Goal: Task Accomplishment & Management: Use online tool/utility

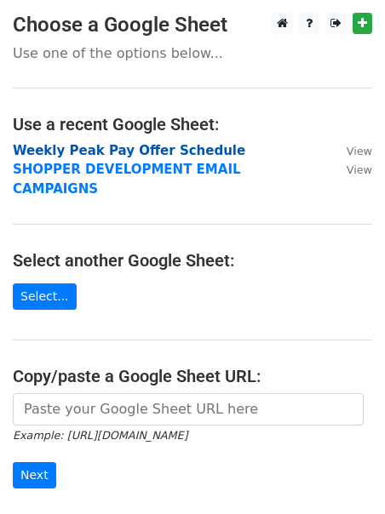
click at [117, 148] on strong "Weekly Peak Pay Offer Schedule" at bounding box center [129, 150] width 232 height 15
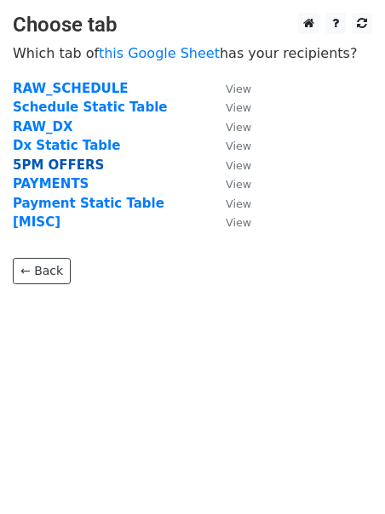
click at [38, 163] on strong "5PM OFFERS" at bounding box center [58, 164] width 91 height 15
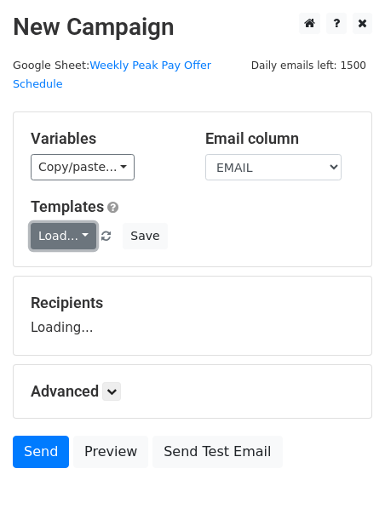
click at [55, 223] on link "Load..." at bounding box center [64, 236] width 66 height 26
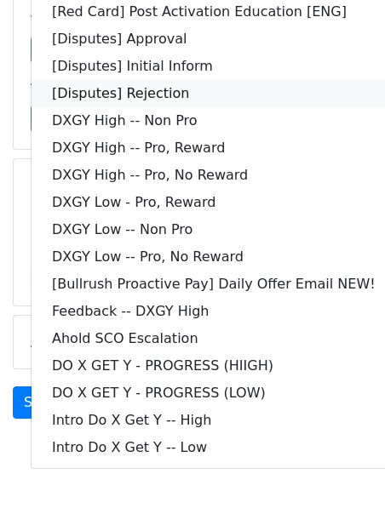
scroll to position [147, 0]
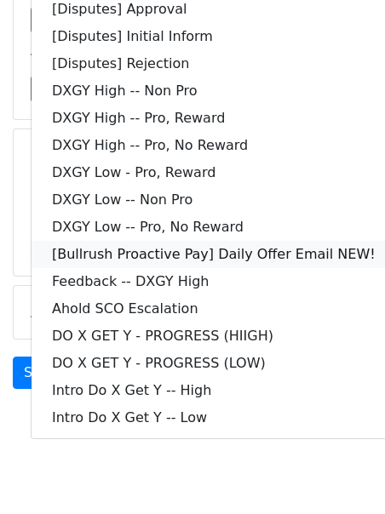
click at [152, 241] on link "[Bullrush Proactive Pay] Daily Offer Email NEW!" at bounding box center [213, 254] width 364 height 27
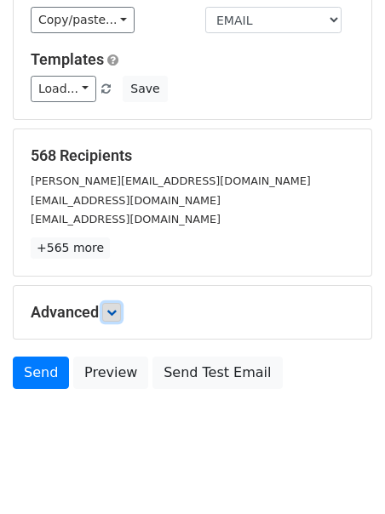
click at [112, 303] on link at bounding box center [111, 312] width 19 height 19
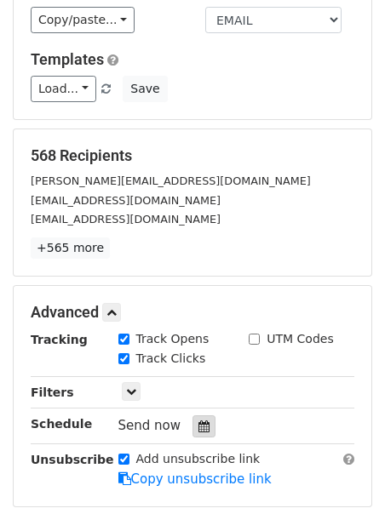
click at [198, 420] on icon at bounding box center [203, 426] width 11 height 12
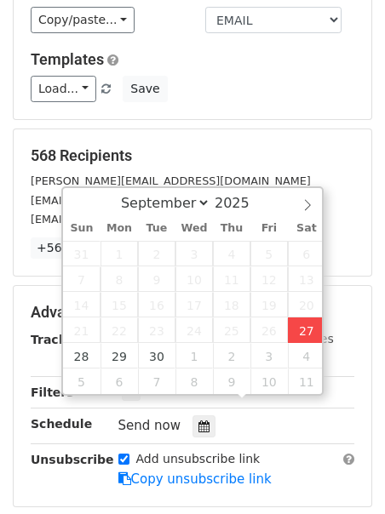
type input "2025-09-27 12:00"
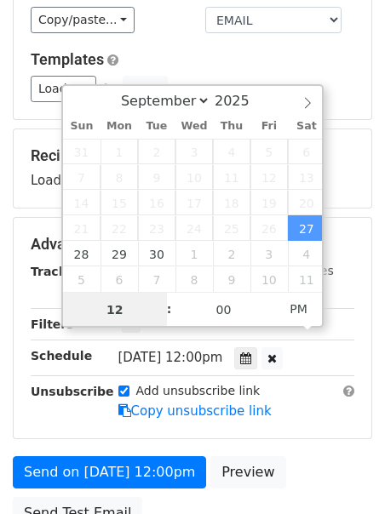
scroll to position [1, 0]
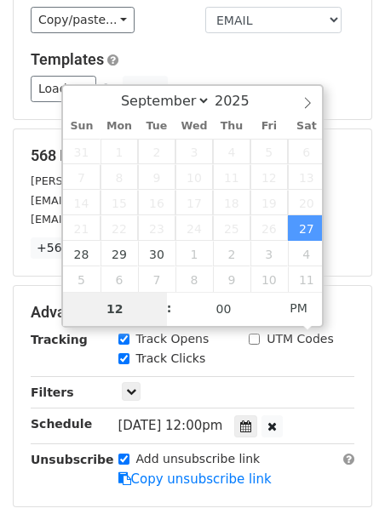
type input "2"
type input "2025-09-27 14:00"
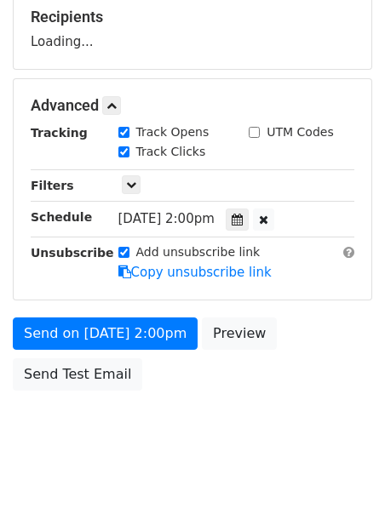
scroll to position [286, 0]
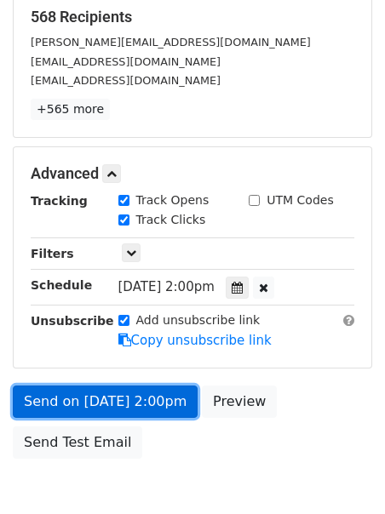
click at [56, 386] on link "Send on Sep 27 at 2:00pm" at bounding box center [105, 402] width 185 height 32
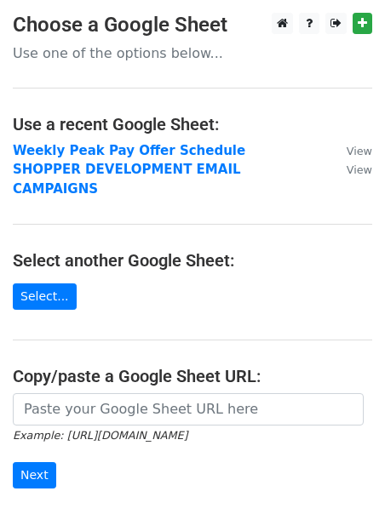
click at [77, 177] on td "SHOPPER DEVELOPMENT EMAIL CAMPAIGNS" at bounding box center [171, 179] width 317 height 38
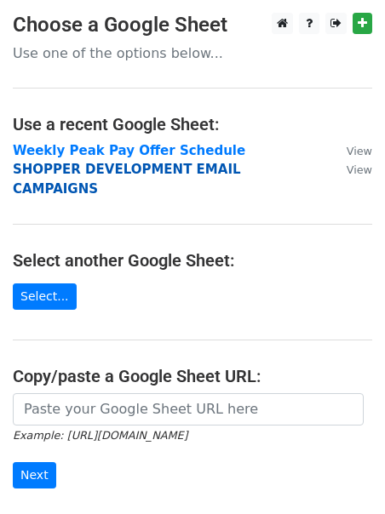
click at [79, 173] on strong "SHOPPER DEVELOPMENT EMAIL CAMPAIGNS" at bounding box center [127, 179] width 228 height 35
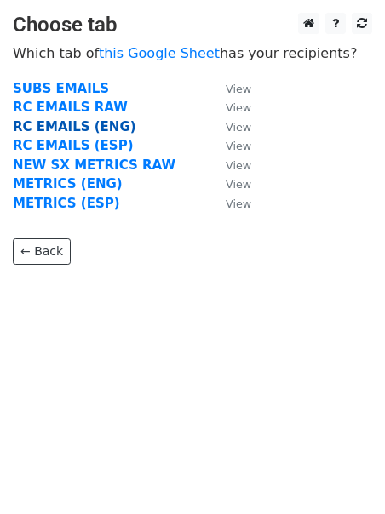
click at [87, 127] on strong "RC EMAILS (ENG)" at bounding box center [74, 126] width 123 height 15
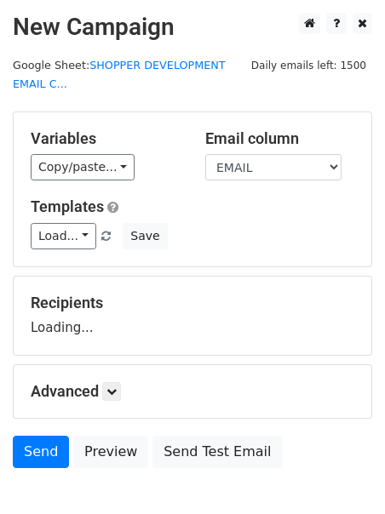
click at [87, 126] on div "Variables Copy/paste... {{DASHER_ID}} {{FIRST_NAME}} {{EMAIL}} {{PHONE_NUMBER}}…" at bounding box center [192, 189] width 357 height 154
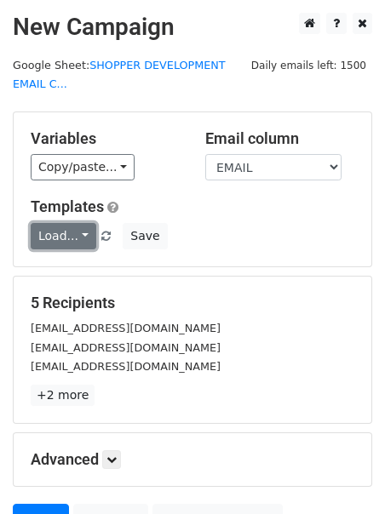
click at [54, 238] on link "Load..." at bounding box center [64, 236] width 66 height 26
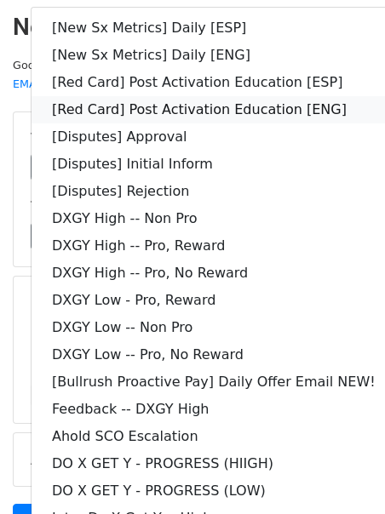
click at [123, 112] on link "[Red Card] Post Activation Education [ENG]" at bounding box center [213, 109] width 364 height 27
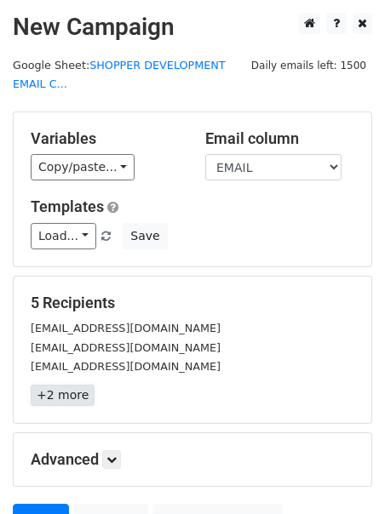
click at [61, 398] on link "+2 more" at bounding box center [63, 395] width 64 height 21
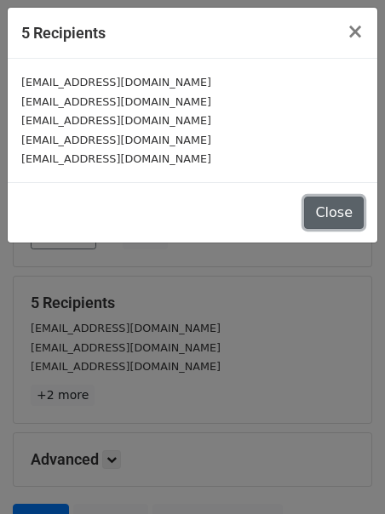
click at [330, 205] on button "Close" at bounding box center [334, 213] width 60 height 32
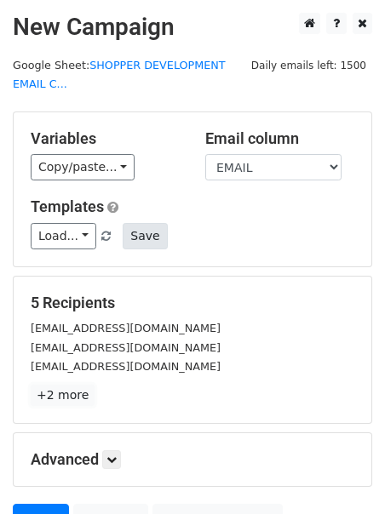
scroll to position [166, 0]
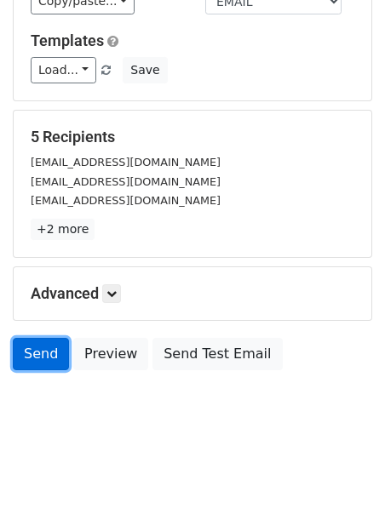
click at [14, 352] on link "Send" at bounding box center [41, 354] width 56 height 32
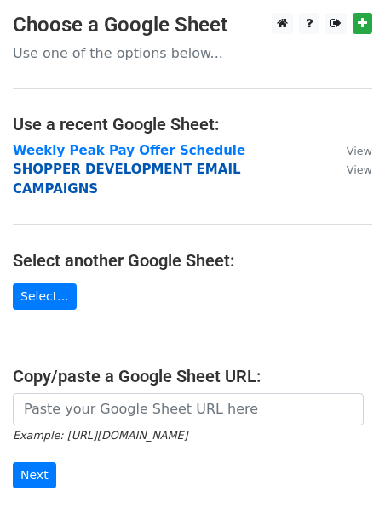
click at [31, 171] on strong "SHOPPER DEVELOPMENT EMAIL CAMPAIGNS" at bounding box center [127, 179] width 228 height 35
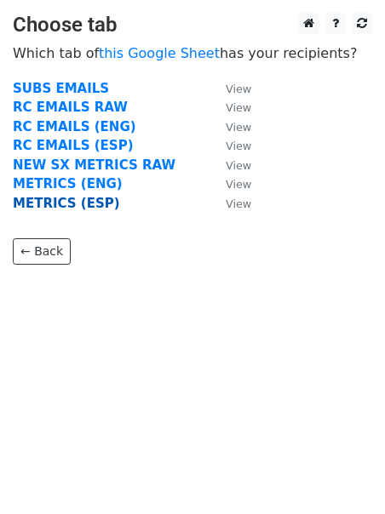
click at [37, 201] on strong "METRICS (ESP)" at bounding box center [66, 203] width 107 height 15
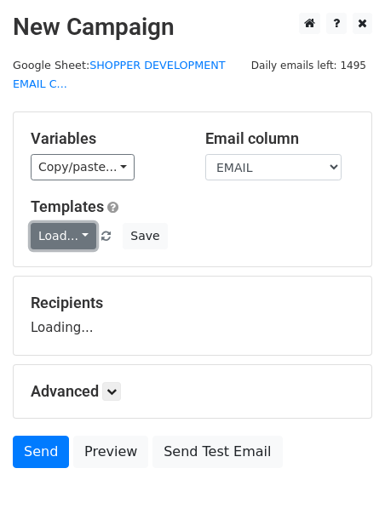
click at [43, 244] on link "Load..." at bounding box center [64, 236] width 66 height 26
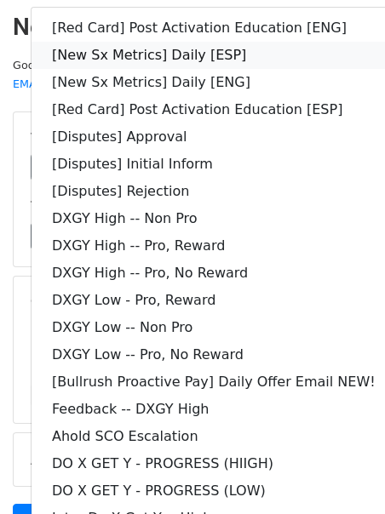
click at [91, 49] on link "[New Sx Metrics] Daily [ESP]" at bounding box center [213, 55] width 364 height 27
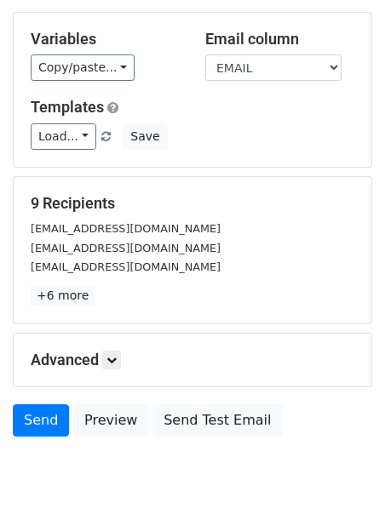
scroll to position [166, 0]
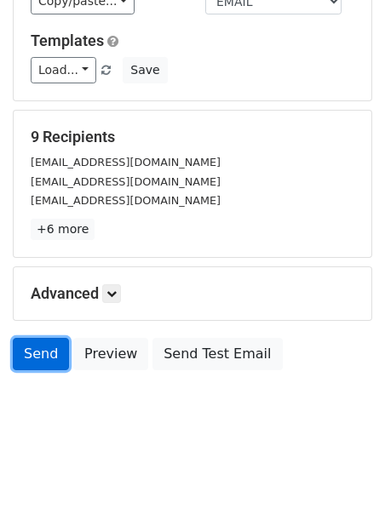
click at [37, 350] on link "Send" at bounding box center [41, 354] width 56 height 32
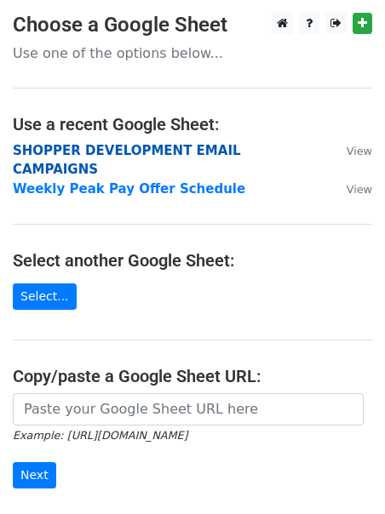
click at [94, 148] on strong "SHOPPER DEVELOPMENT EMAIL CAMPAIGNS" at bounding box center [127, 160] width 228 height 35
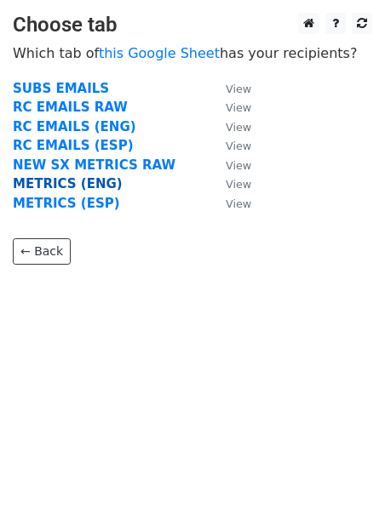
click at [47, 184] on strong "METRICS (ENG)" at bounding box center [68, 183] width 110 height 15
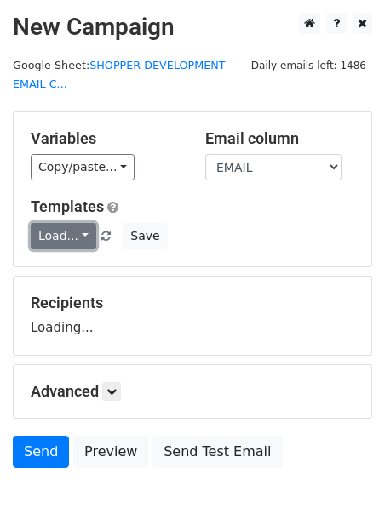
click at [55, 231] on link "Load..." at bounding box center [64, 236] width 66 height 26
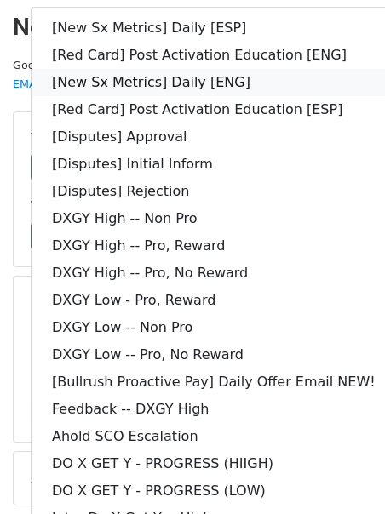
click at [124, 77] on link "[New Sx Metrics] Daily [ENG]" at bounding box center [213, 82] width 364 height 27
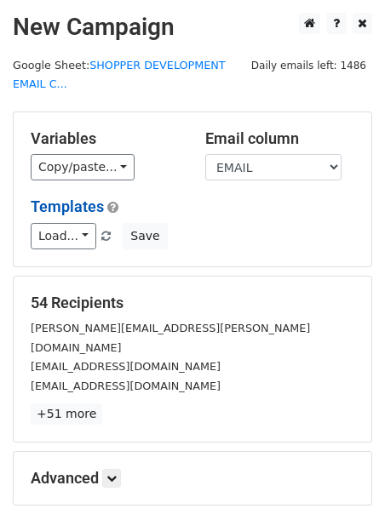
scroll to position [166, 0]
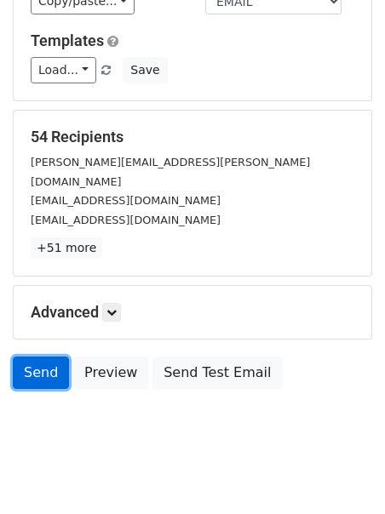
click at [49, 357] on link "Send" at bounding box center [41, 373] width 56 height 32
